Goal: Task Accomplishment & Management: Use online tool/utility

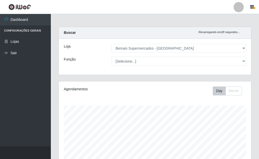
select select "249"
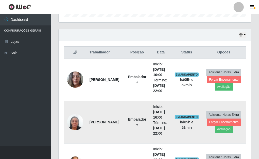
scroll to position [106, 192]
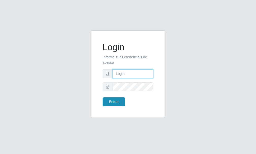
type input "[PERSON_NAME]"
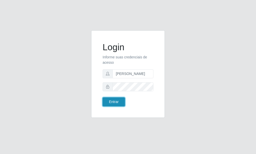
click at [120, 100] on button "Entrar" at bounding box center [114, 101] width 22 height 9
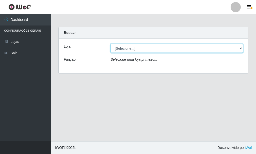
click at [242, 48] on select "[Selecione...] Bemais Supermercados - [GEOGRAPHIC_DATA]" at bounding box center [177, 48] width 133 height 9
select select "249"
click at [111, 44] on select "[Selecione...] Bemais Supermercados - [GEOGRAPHIC_DATA]" at bounding box center [177, 48] width 133 height 9
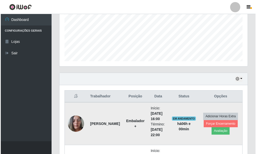
scroll to position [178, 0]
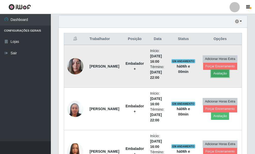
click at [222, 73] on button "Avaliação" at bounding box center [220, 73] width 18 height 7
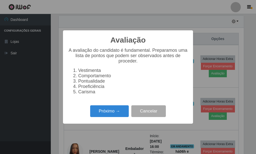
scroll to position [106, 185]
click at [115, 114] on button "Próximo →" at bounding box center [109, 111] width 39 height 12
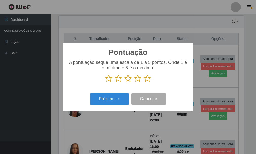
click at [147, 79] on icon at bounding box center [147, 78] width 7 height 8
click at [144, 82] on input "radio" at bounding box center [144, 82] width 0 height 0
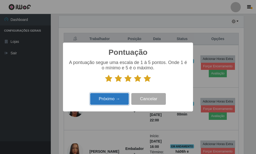
click at [116, 95] on button "Próximo →" at bounding box center [109, 99] width 39 height 12
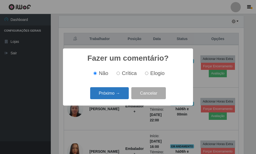
click at [116, 95] on button "Próximo →" at bounding box center [109, 93] width 39 height 12
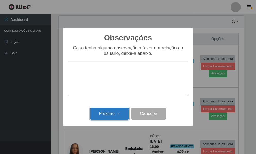
click at [115, 113] on button "Próximo →" at bounding box center [109, 113] width 39 height 12
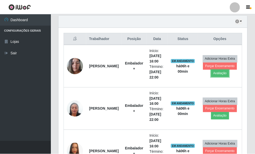
scroll to position [106, 188]
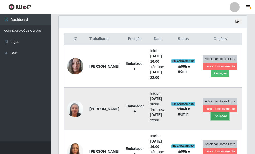
click at [220, 115] on button "Avaliação" at bounding box center [220, 115] width 18 height 7
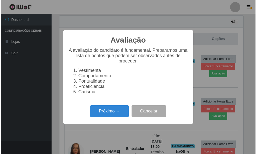
scroll to position [106, 185]
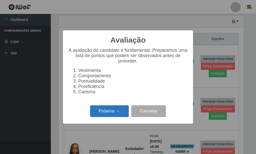
drag, startPoint x: 109, startPoint y: 112, endPoint x: 111, endPoint y: 108, distance: 3.8
click at [111, 108] on button "Próximo →" at bounding box center [109, 111] width 39 height 12
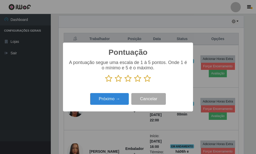
drag, startPoint x: 148, startPoint y: 77, endPoint x: 142, endPoint y: 79, distance: 6.7
click at [148, 77] on icon at bounding box center [147, 78] width 7 height 8
click at [144, 82] on input "radio" at bounding box center [144, 82] width 0 height 0
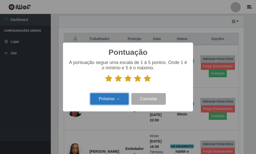
click at [125, 95] on button "Próximo →" at bounding box center [109, 99] width 39 height 12
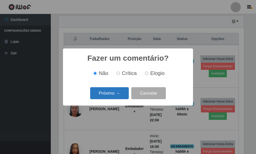
click at [115, 95] on button "Próximo →" at bounding box center [109, 93] width 39 height 12
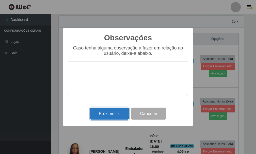
click at [119, 112] on button "Próximo →" at bounding box center [109, 113] width 39 height 12
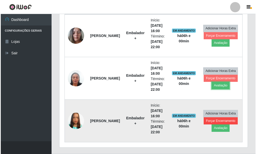
scroll to position [221, 0]
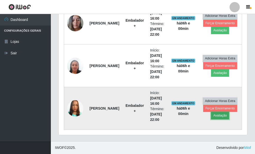
click at [220, 115] on button "Avaliação" at bounding box center [220, 115] width 18 height 7
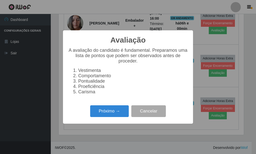
scroll to position [106, 185]
click at [120, 115] on button "Próximo →" at bounding box center [109, 111] width 39 height 12
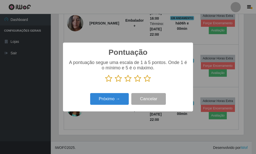
click at [146, 81] on icon at bounding box center [147, 78] width 7 height 8
click at [144, 82] on input "radio" at bounding box center [144, 82] width 0 height 0
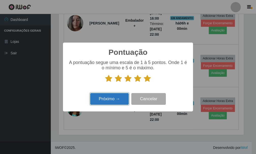
click at [119, 97] on button "Próximo →" at bounding box center [109, 99] width 39 height 12
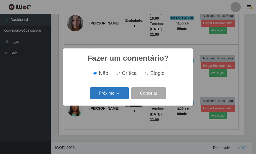
click at [118, 96] on button "Próximo →" at bounding box center [109, 93] width 39 height 12
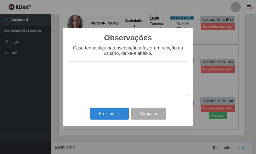
click at [120, 108] on div "Próximo → Cancelar" at bounding box center [128, 113] width 120 height 14
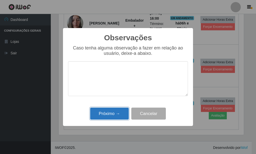
click at [120, 111] on button "Próximo →" at bounding box center [109, 113] width 39 height 12
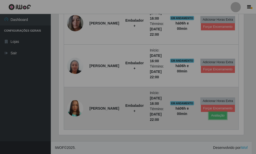
scroll to position [106, 188]
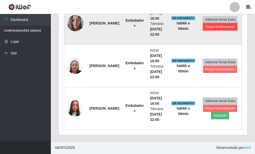
click at [221, 28] on button "Forçar Encerramento" at bounding box center [220, 26] width 34 height 7
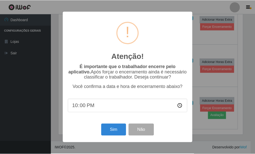
scroll to position [106, 185]
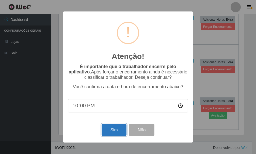
click at [118, 128] on button "Sim" at bounding box center [114, 130] width 25 height 12
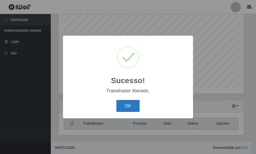
click at [124, 107] on button "OK" at bounding box center [128, 106] width 24 height 12
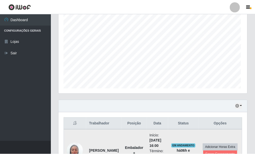
scroll to position [0, 0]
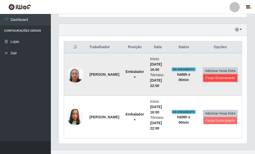
click at [224, 77] on button "Forçar Encerramento" at bounding box center [220, 77] width 34 height 7
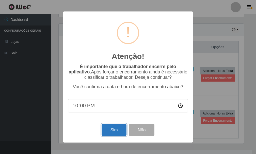
click at [108, 130] on button "Sim" at bounding box center [114, 130] width 25 height 12
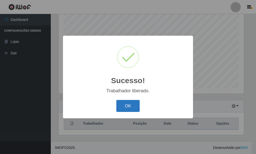
click at [131, 107] on button "OK" at bounding box center [128, 106] width 24 height 12
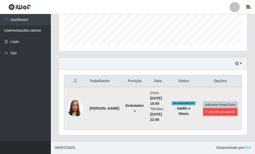
click at [223, 112] on button "Forçar Encerramento" at bounding box center [220, 111] width 34 height 7
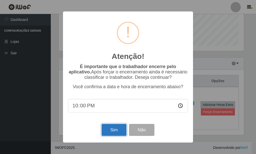
click at [119, 127] on button "Sim" at bounding box center [114, 130] width 25 height 12
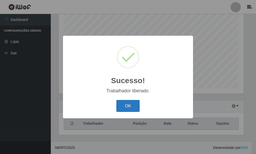
click at [132, 108] on button "OK" at bounding box center [128, 106] width 24 height 12
